Goal: Information Seeking & Learning: Check status

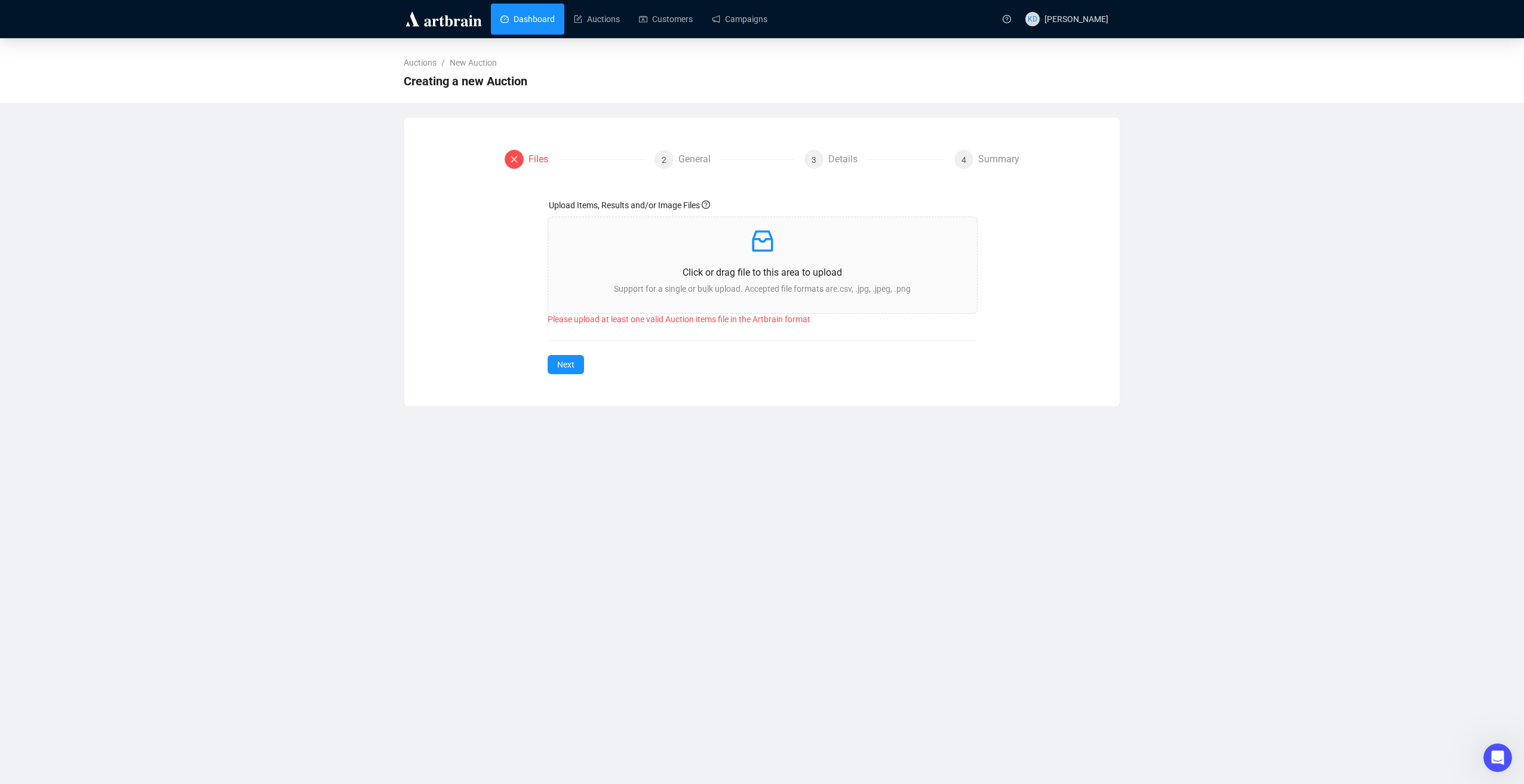
click at [533, 13] on link "Dashboard" at bounding box center [527, 18] width 54 height 31
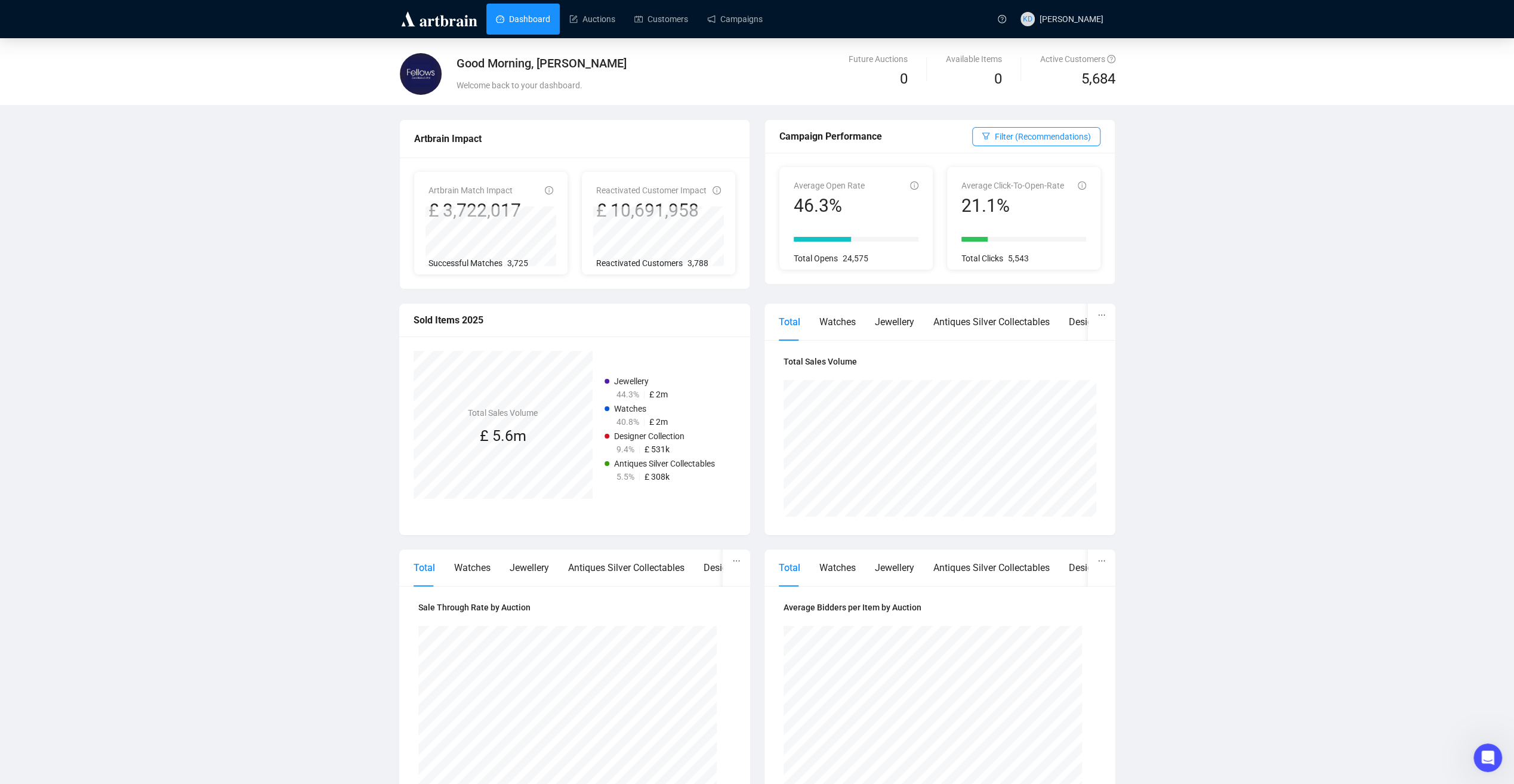
click at [545, 21] on link "Dashboard" at bounding box center [523, 18] width 54 height 31
click at [888, 329] on div "Jewellery" at bounding box center [894, 322] width 39 height 15
click at [1105, 315] on button "button" at bounding box center [1101, 315] width 27 height 22
click at [1100, 315] on icon "ellipsis" at bounding box center [1101, 315] width 8 height 8
click at [599, 21] on link "Auctions" at bounding box center [592, 18] width 46 height 31
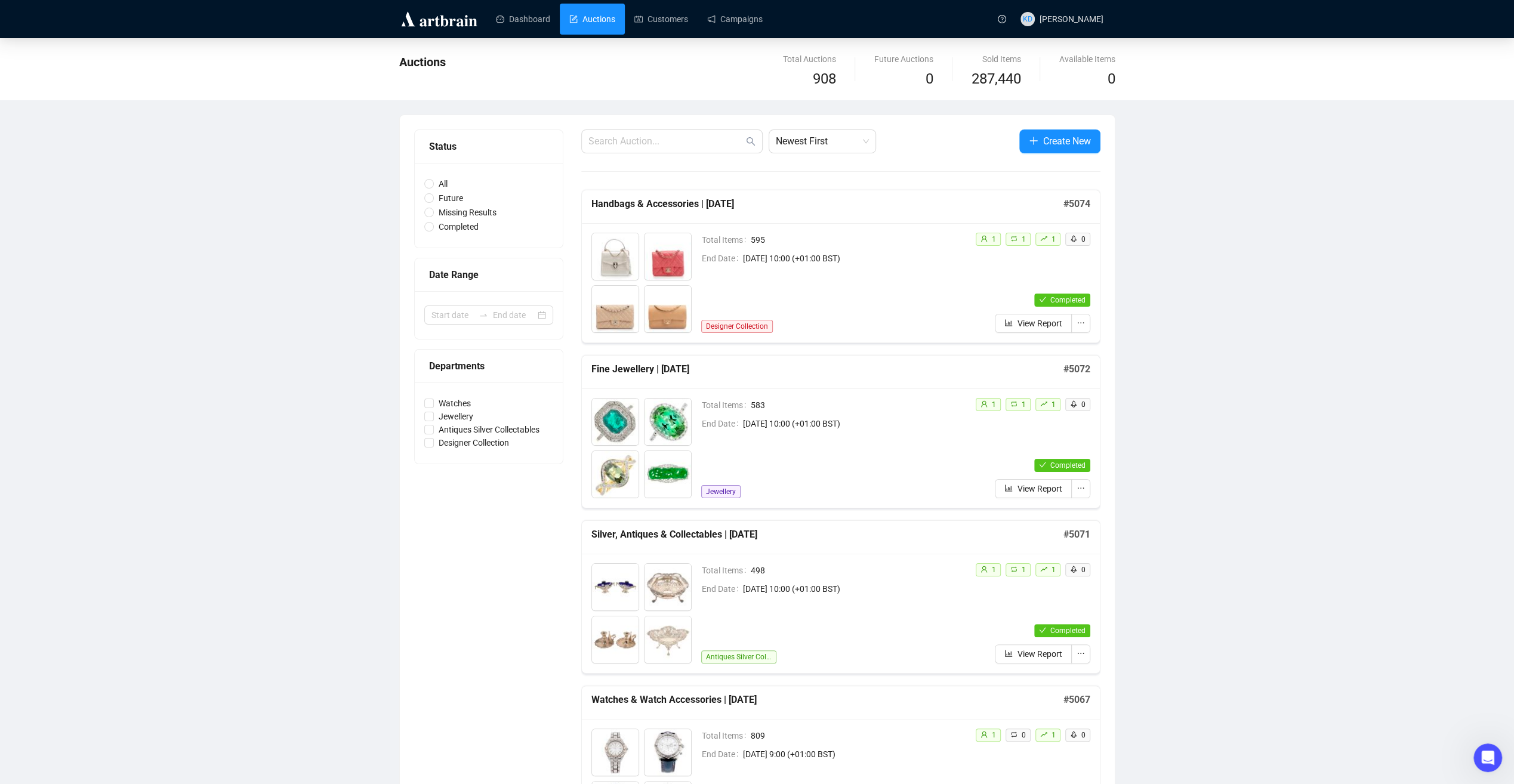
click at [1054, 143] on span "Create New" at bounding box center [1066, 141] width 47 height 15
click at [1024, 321] on span "View Report" at bounding box center [1040, 324] width 45 height 13
click at [1030, 319] on span "View Report" at bounding box center [1040, 324] width 45 height 13
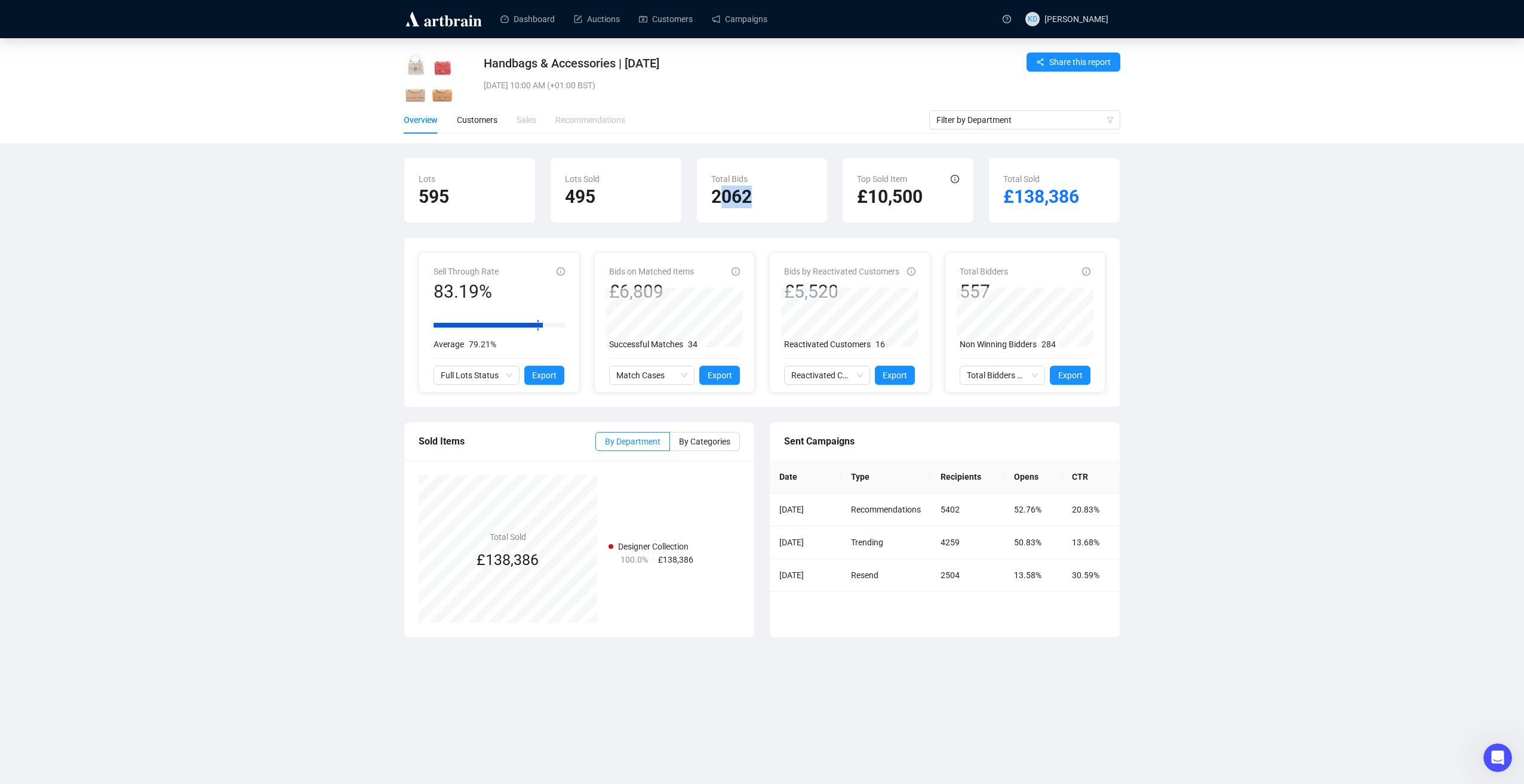
drag, startPoint x: 750, startPoint y: 200, endPoint x: 718, endPoint y: 203, distance: 32.1
click at [718, 203] on h2 "2062" at bounding box center [762, 196] width 102 height 22
drag, startPoint x: 718, startPoint y: 203, endPoint x: 741, endPoint y: 231, distance: 36.2
click at [741, 231] on div "Lots 595 Lots Sold 495 Total Bids 2062 Top Sold Item £10,500 Total Sold £138,386" at bounding box center [761, 197] width 730 height 80
click at [900, 236] on div "Lots 595 Lots Sold 495 Total Bids 2062 Top Sold Item £10,500 Total Sold £138,386" at bounding box center [761, 197] width 730 height 80
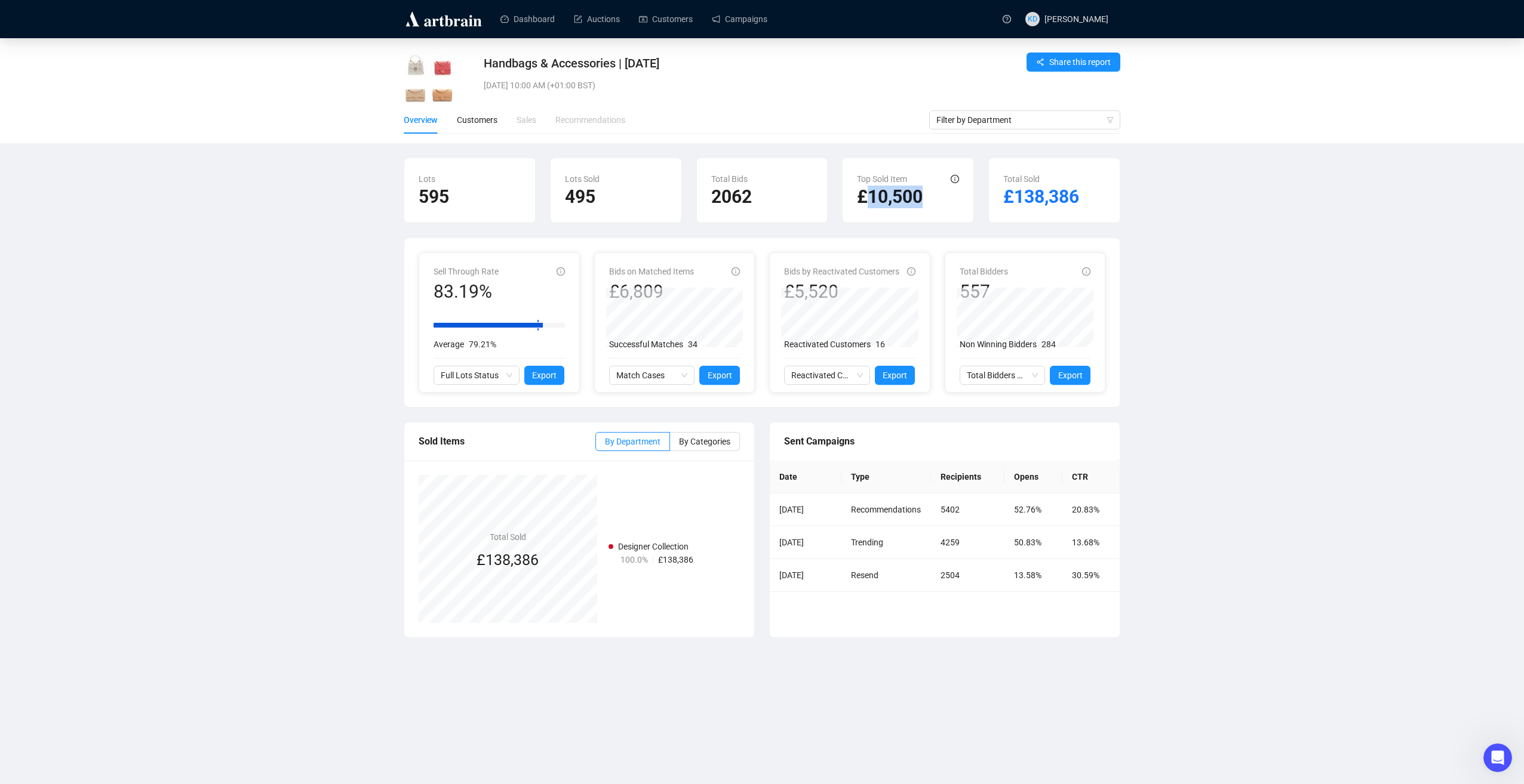
drag, startPoint x: 892, startPoint y: 205, endPoint x: 870, endPoint y: 209, distance: 22.4
click at [870, 209] on div "Top Sold Item £10,500" at bounding box center [908, 190] width 131 height 64
drag, startPoint x: 870, startPoint y: 209, endPoint x: 861, endPoint y: 242, distance: 34.2
click at [861, 242] on div "Sell Through Rate 83.19% Average 79.21% Full Lots Status Export Bids on Matched…" at bounding box center [761, 322] width 715 height 169
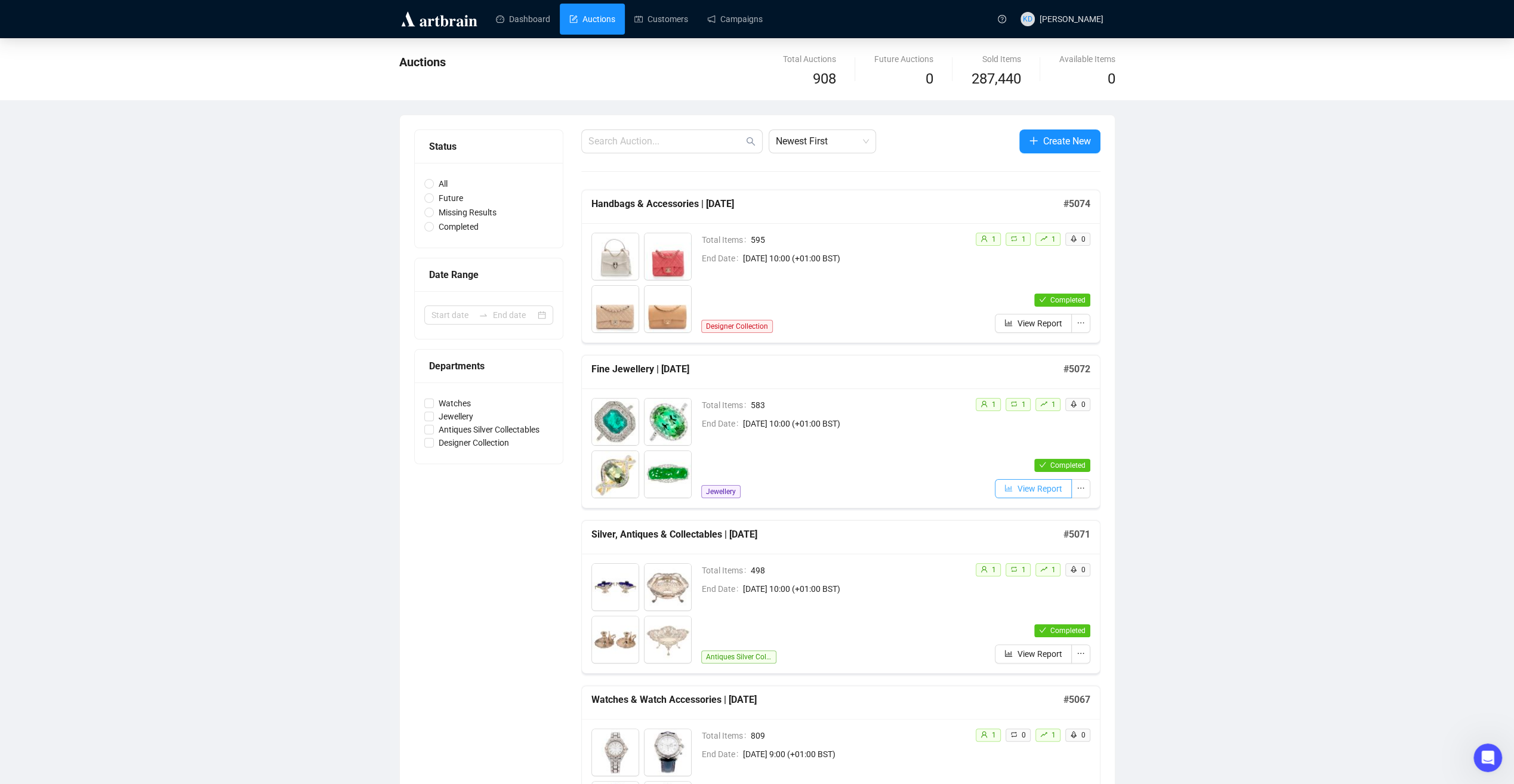
click at [1023, 493] on span "View Report" at bounding box center [1040, 489] width 45 height 13
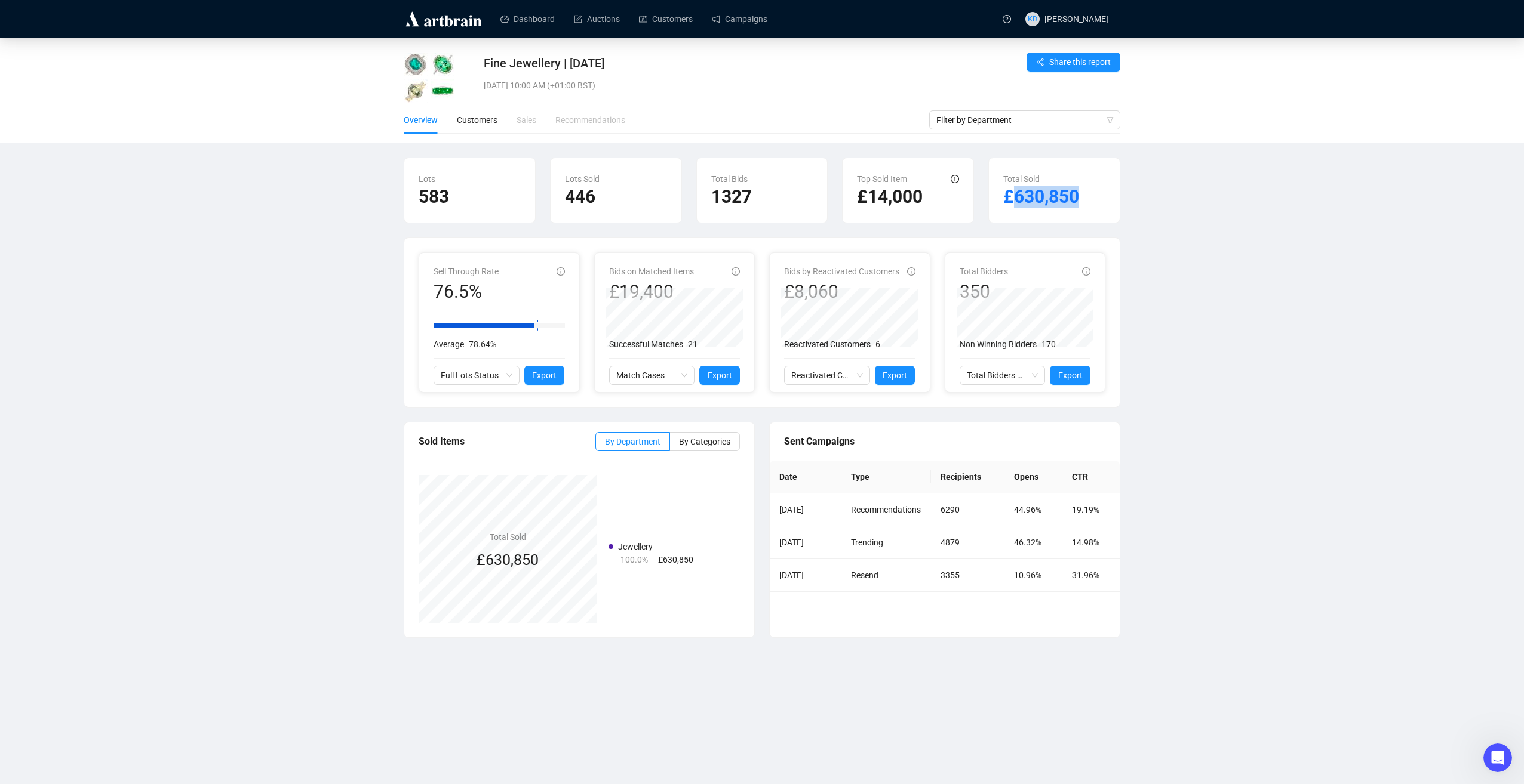
drag, startPoint x: 1075, startPoint y: 203, endPoint x: 1016, endPoint y: 201, distance: 59.0
click at [1016, 201] on h2 "£630,850" at bounding box center [1053, 196] width 102 height 22
click at [884, 518] on td "Recommendations" at bounding box center [886, 509] width 90 height 32
click at [540, 16] on link "Dashboard" at bounding box center [527, 18] width 54 height 31
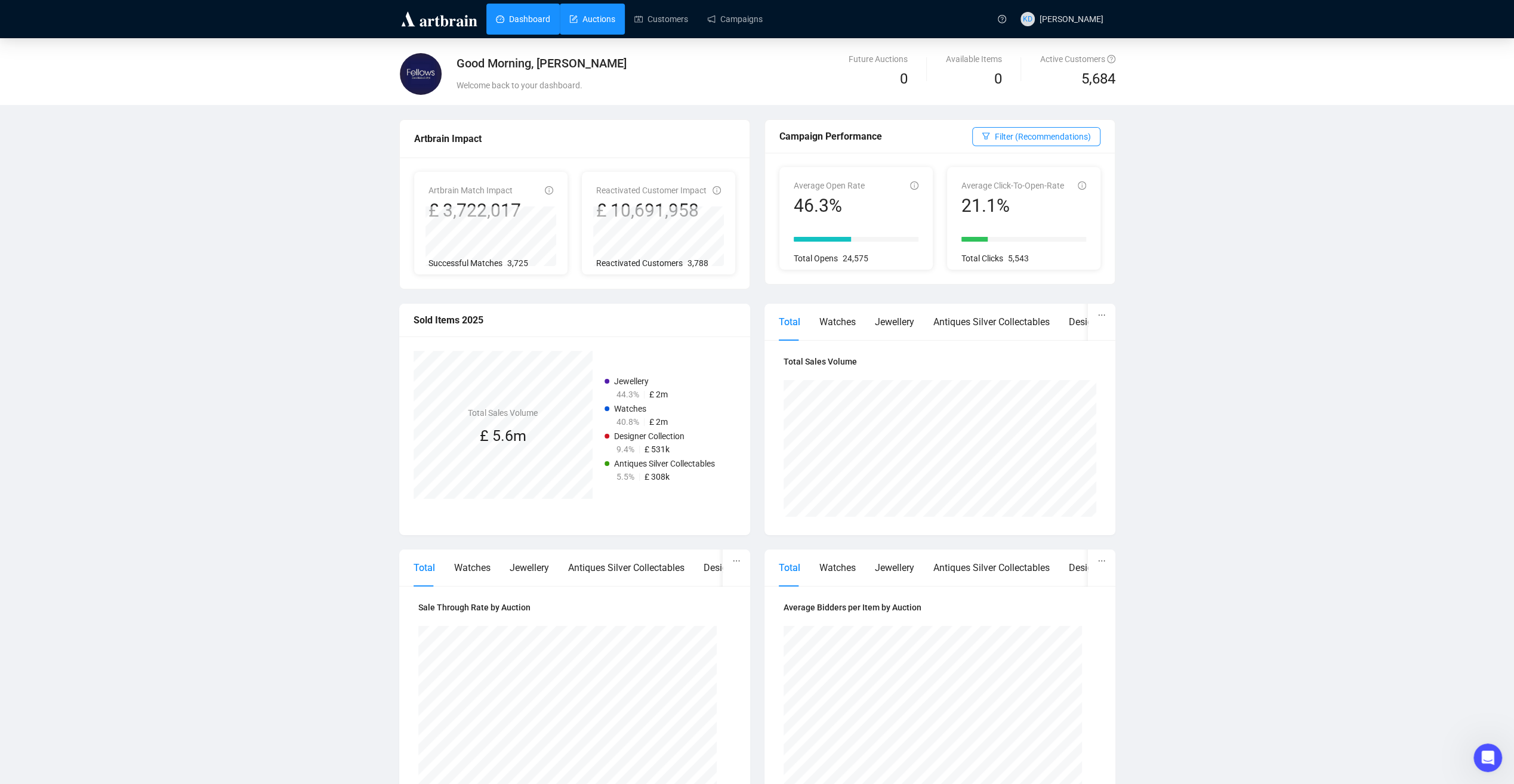
click at [608, 21] on link "Auctions" at bounding box center [592, 18] width 46 height 31
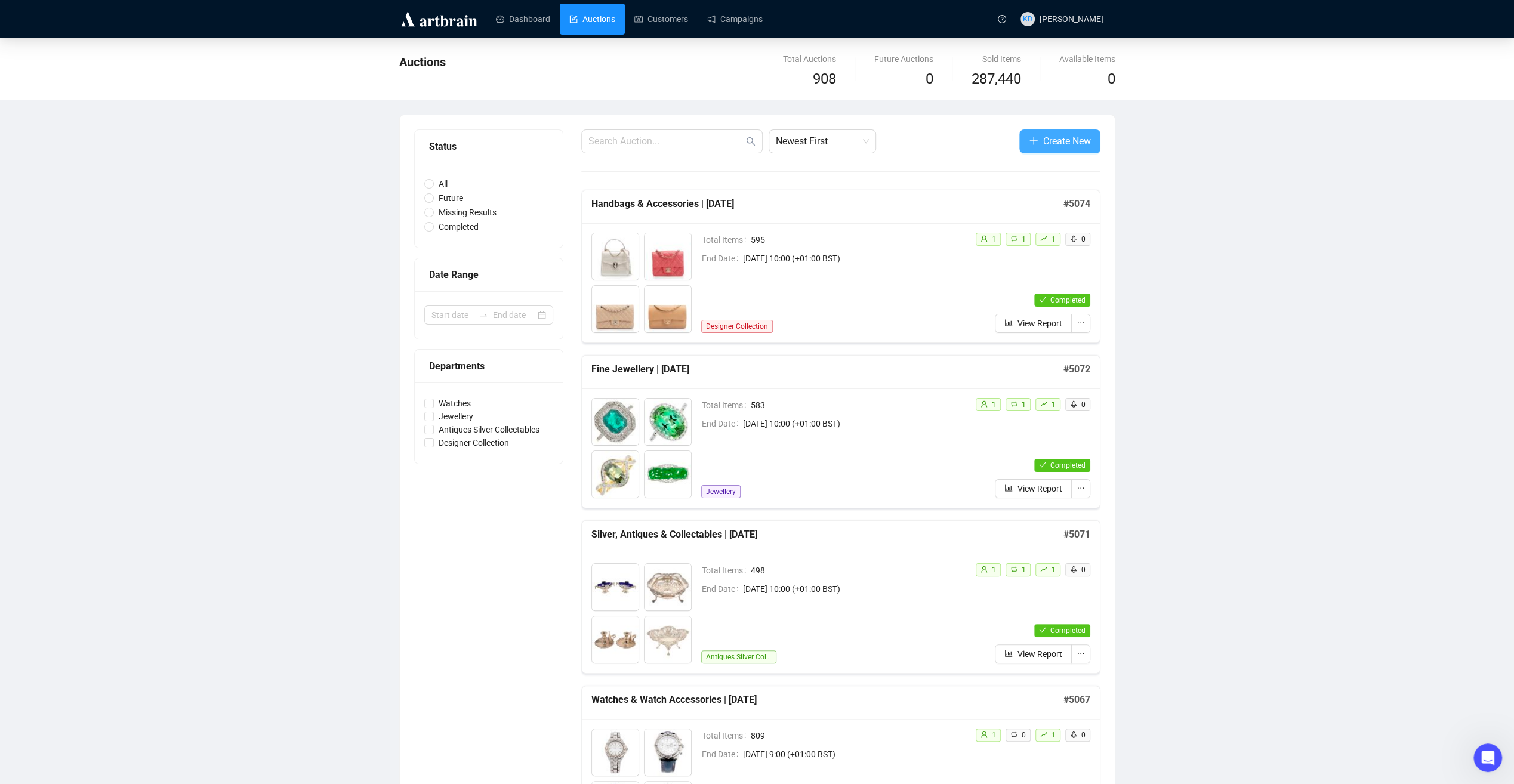
click at [1065, 140] on span "Create New" at bounding box center [1066, 141] width 47 height 15
